Goal: Task Accomplishment & Management: Manage account settings

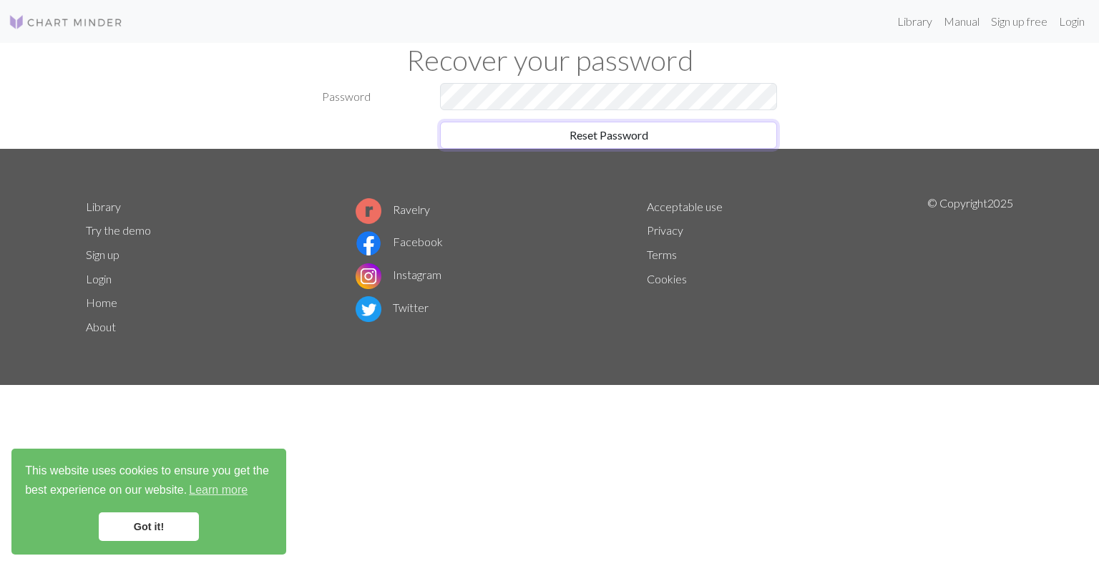
drag, startPoint x: 638, startPoint y: 138, endPoint x: 641, endPoint y: 162, distance: 24.5
click at [638, 138] on button "Reset Password" at bounding box center [608, 135] width 337 height 27
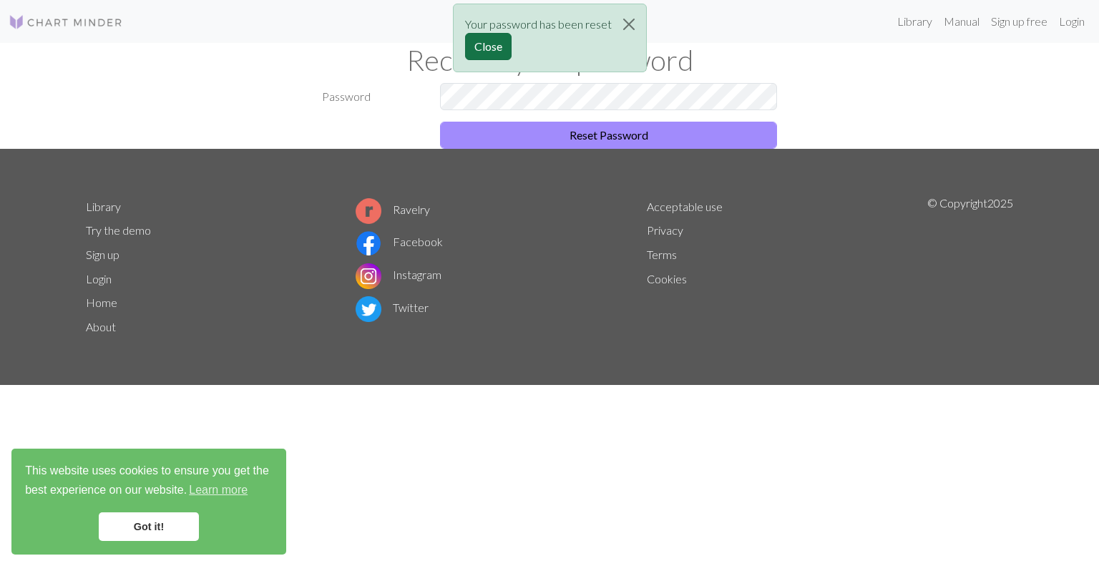
click at [484, 45] on button "Close" at bounding box center [488, 46] width 47 height 27
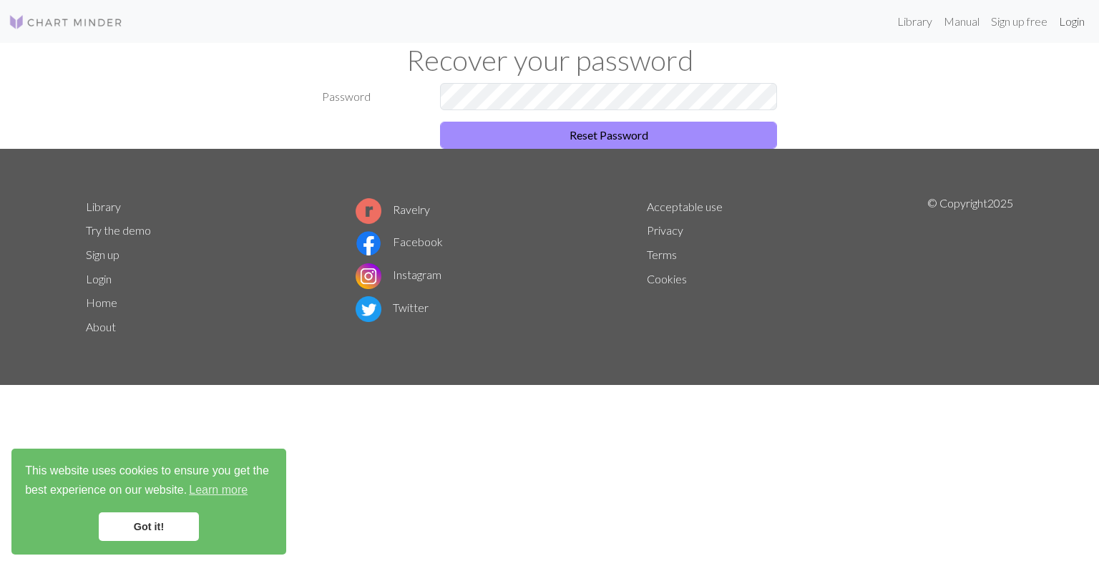
click at [1070, 25] on link "Login" at bounding box center [1071, 21] width 37 height 29
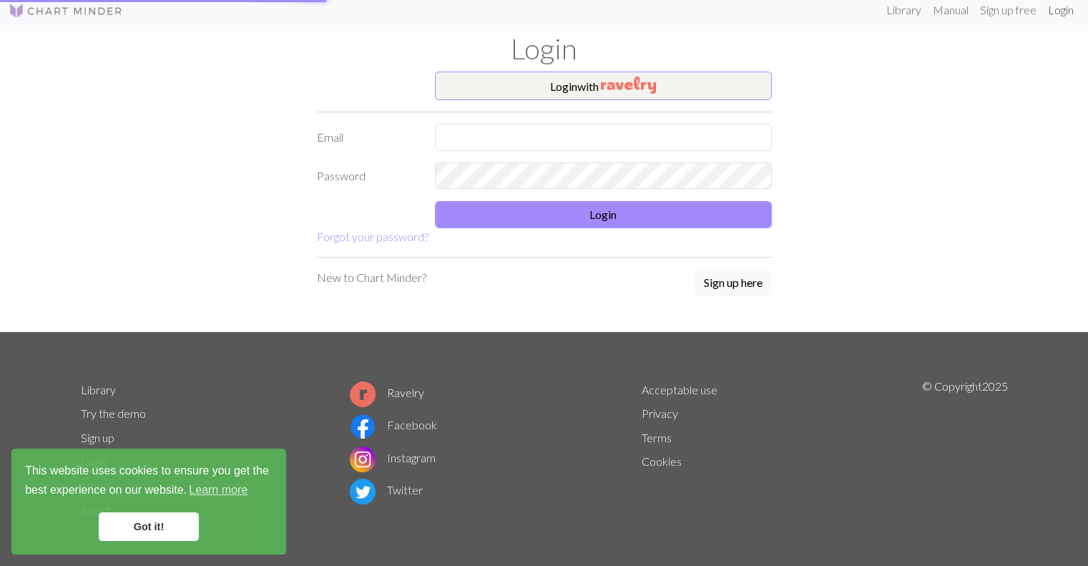
scroll to position [11, 0]
click at [595, 137] on input "text" at bounding box center [603, 137] width 337 height 27
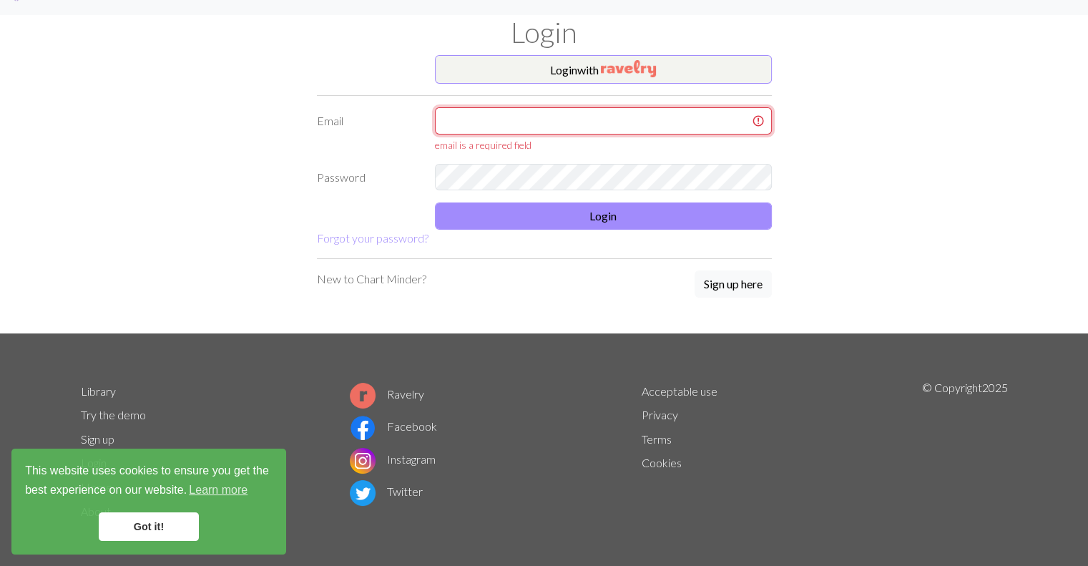
type input "[EMAIL_ADDRESS][DOMAIN_NAME]"
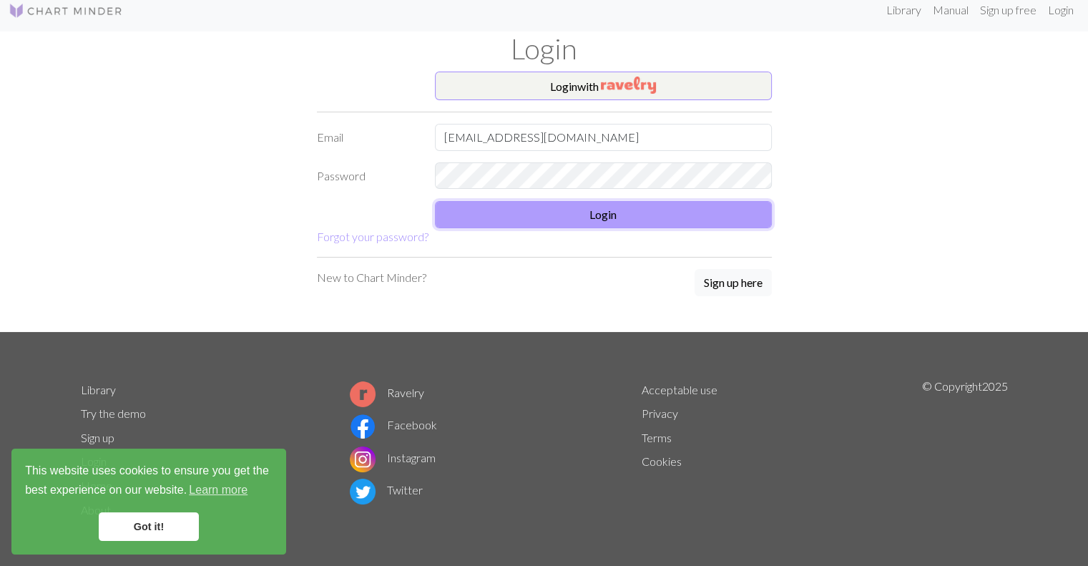
click at [611, 212] on button "Login" at bounding box center [603, 214] width 337 height 27
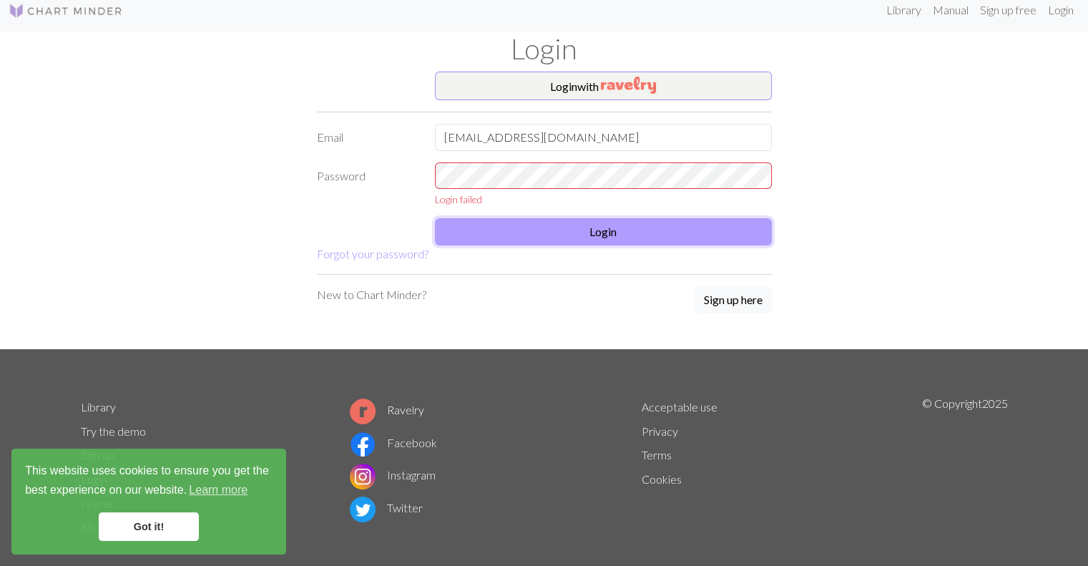
scroll to position [29, 0]
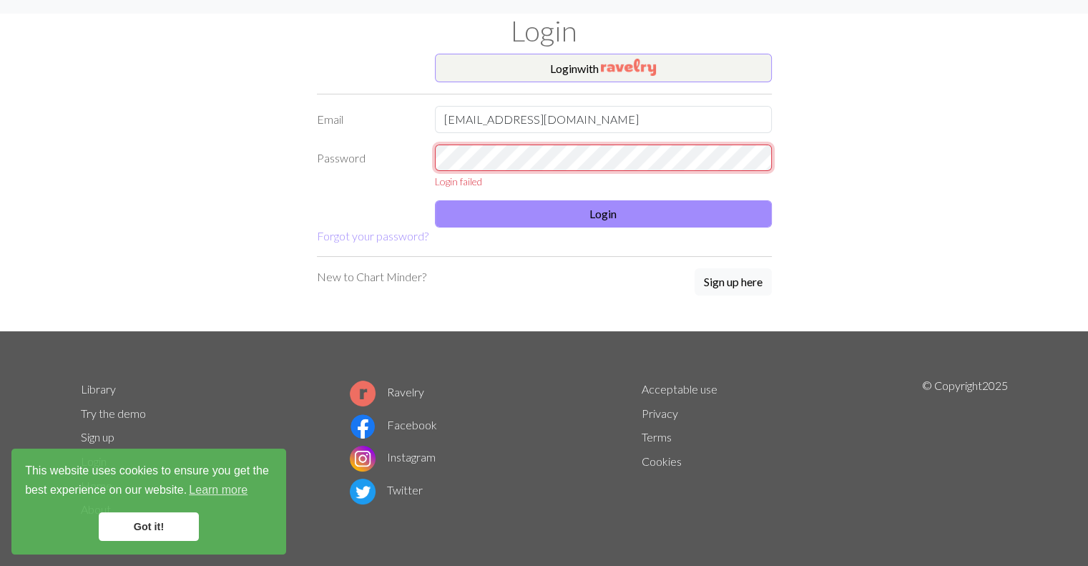
click at [429, 160] on div "Login failed" at bounding box center [603, 167] width 354 height 45
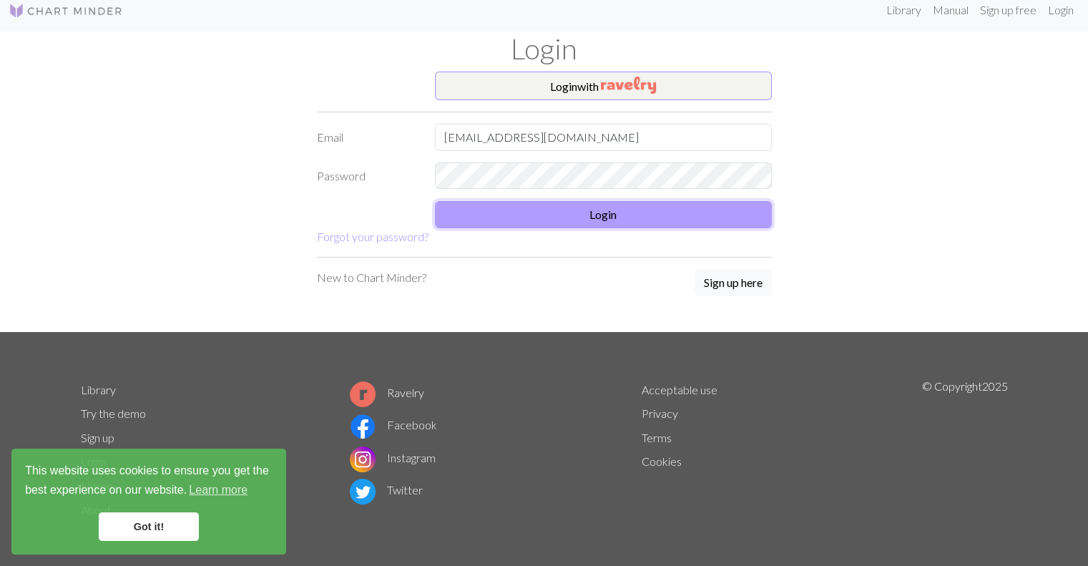
click at [600, 210] on button "Login" at bounding box center [603, 214] width 337 height 27
click at [608, 211] on button "Login" at bounding box center [603, 214] width 337 height 27
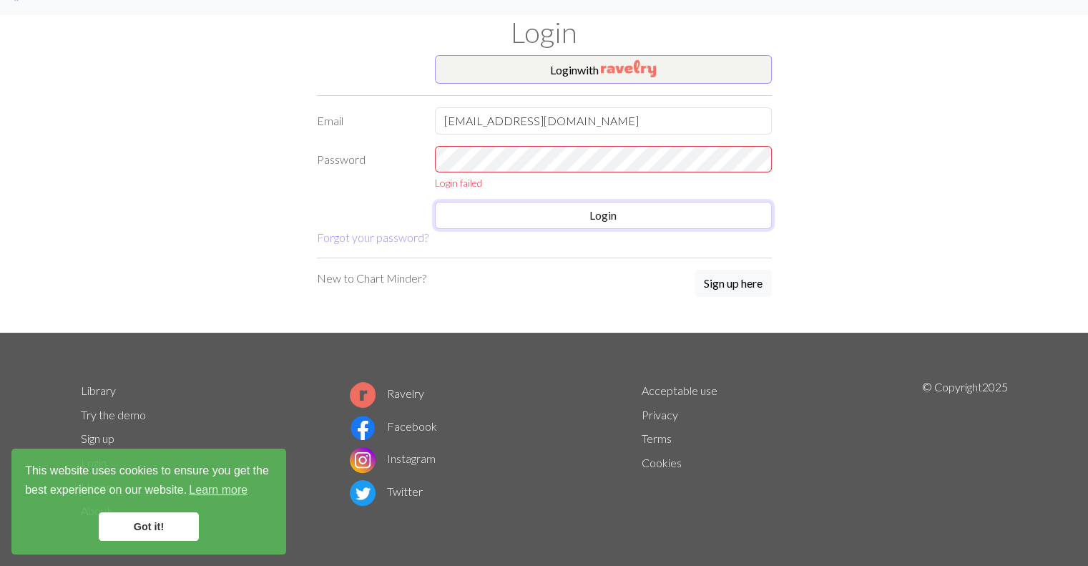
scroll to position [29, 0]
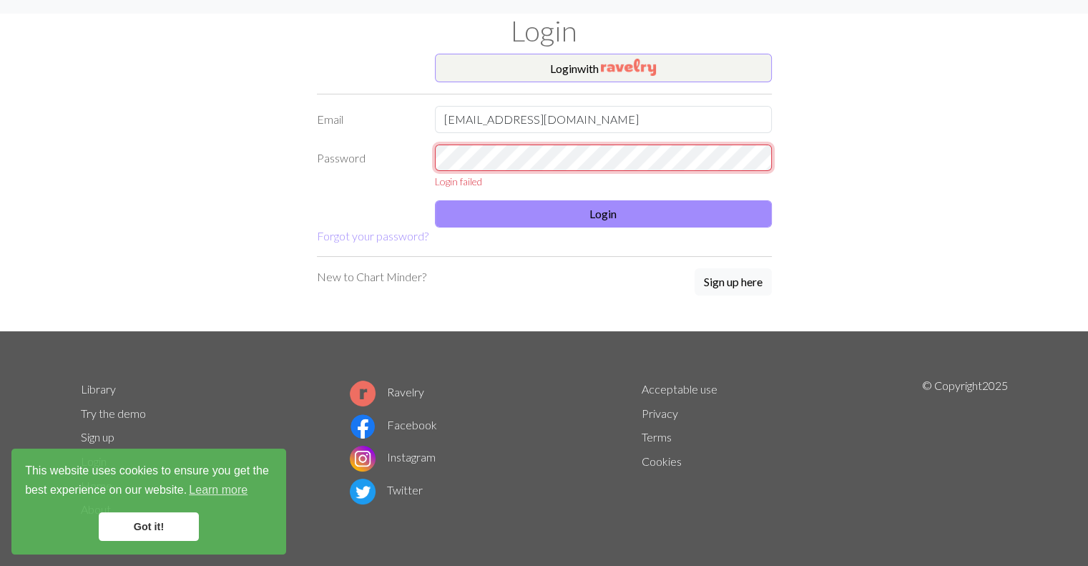
click at [429, 158] on div "Login failed" at bounding box center [603, 167] width 354 height 45
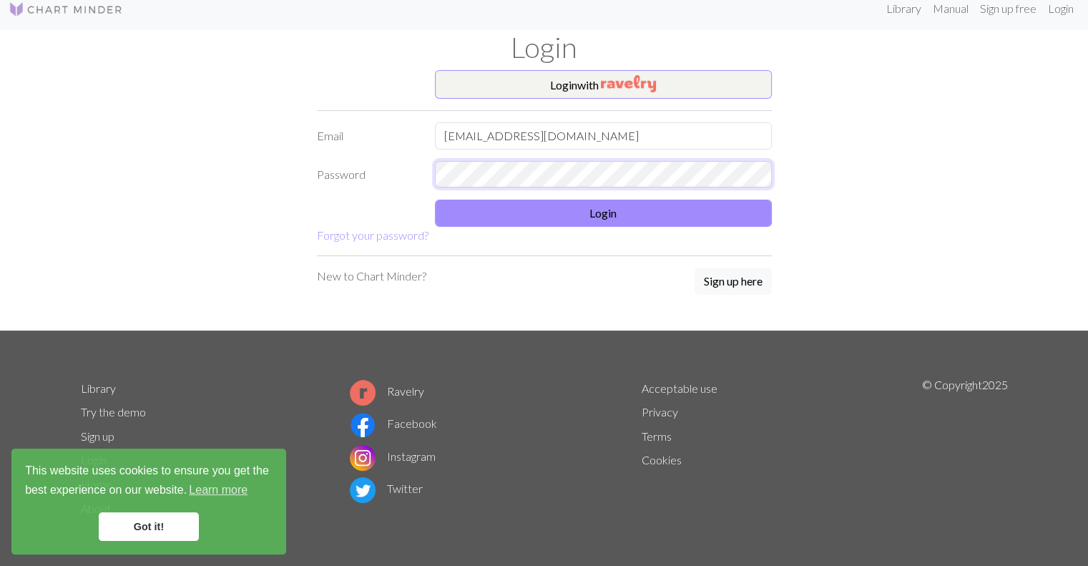
scroll to position [11, 0]
